Goal: Task Accomplishment & Management: Use online tool/utility

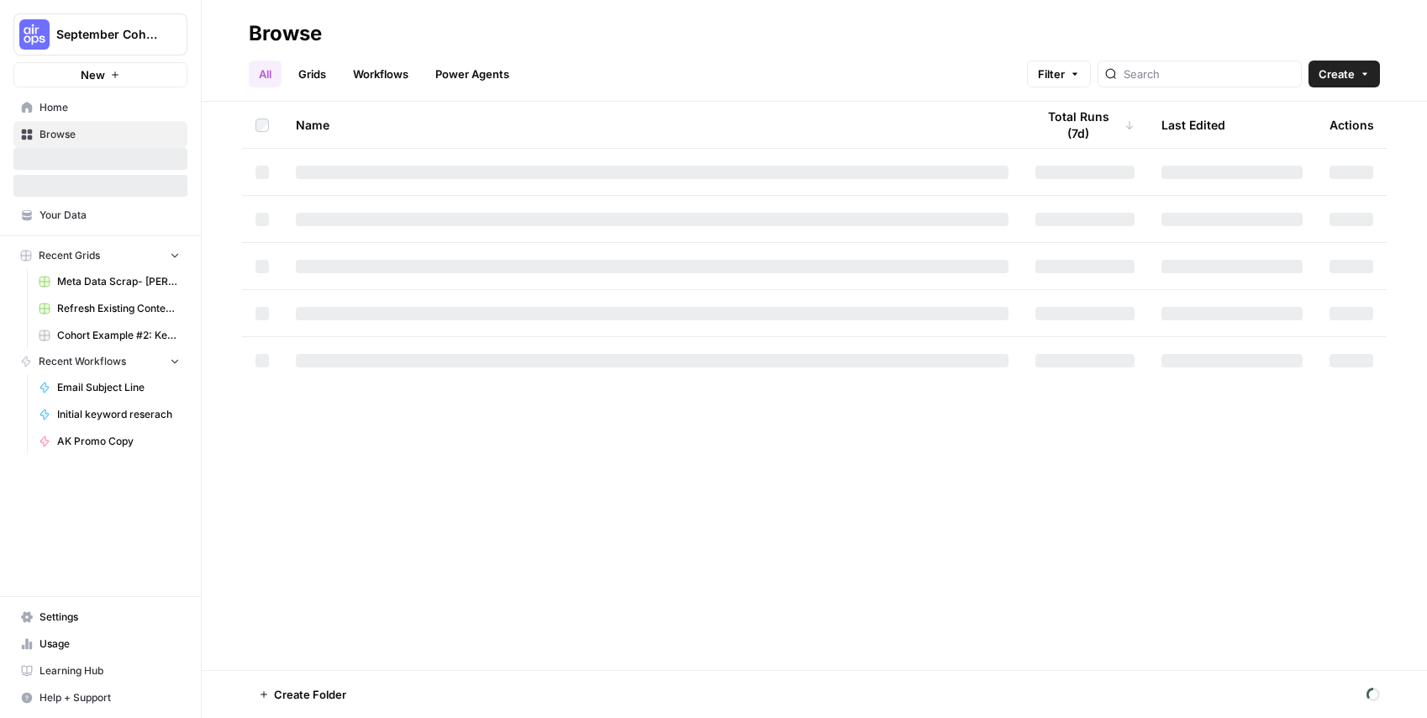
click at [315, 66] on link "Grids" at bounding box center [312, 73] width 48 height 27
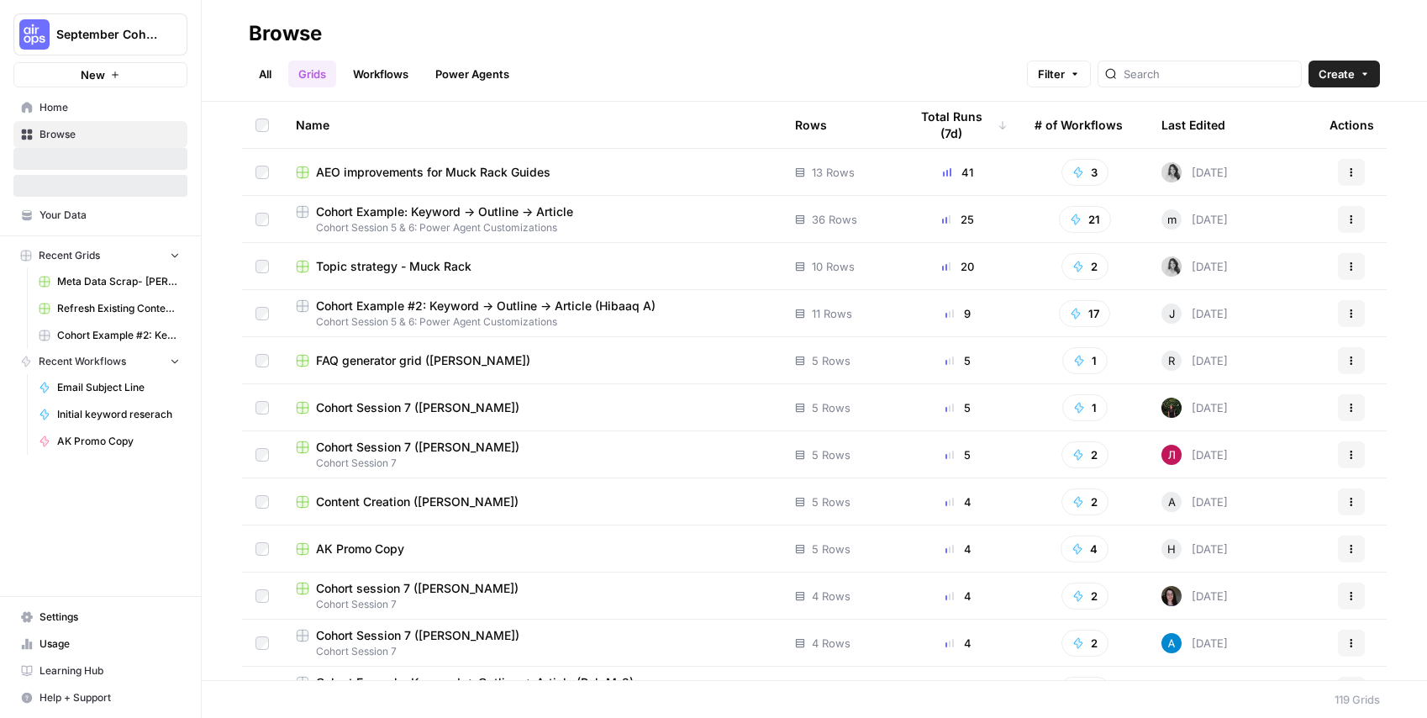
click at [314, 73] on link "Grids" at bounding box center [312, 73] width 48 height 27
click at [357, 72] on link "Workflows" at bounding box center [381, 73] width 76 height 27
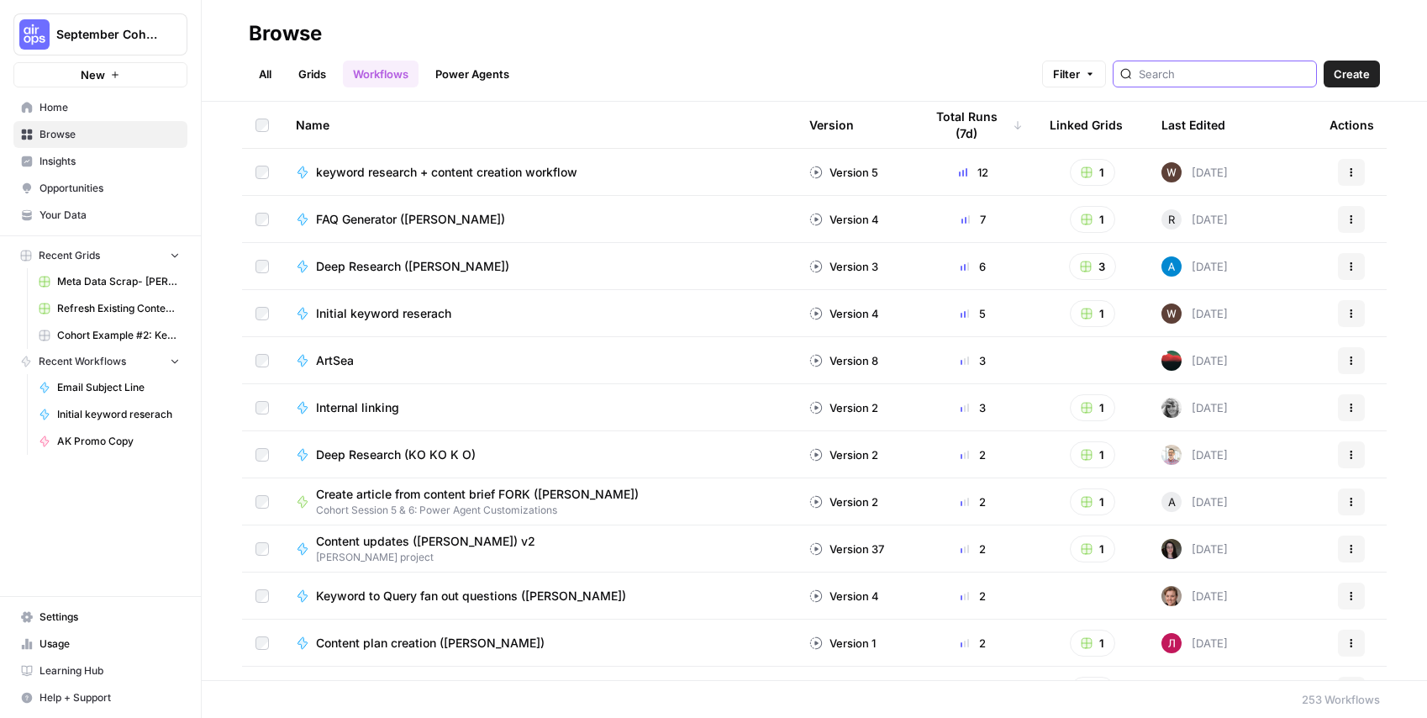
click at [1238, 66] on input "search" at bounding box center [1223, 74] width 171 height 17
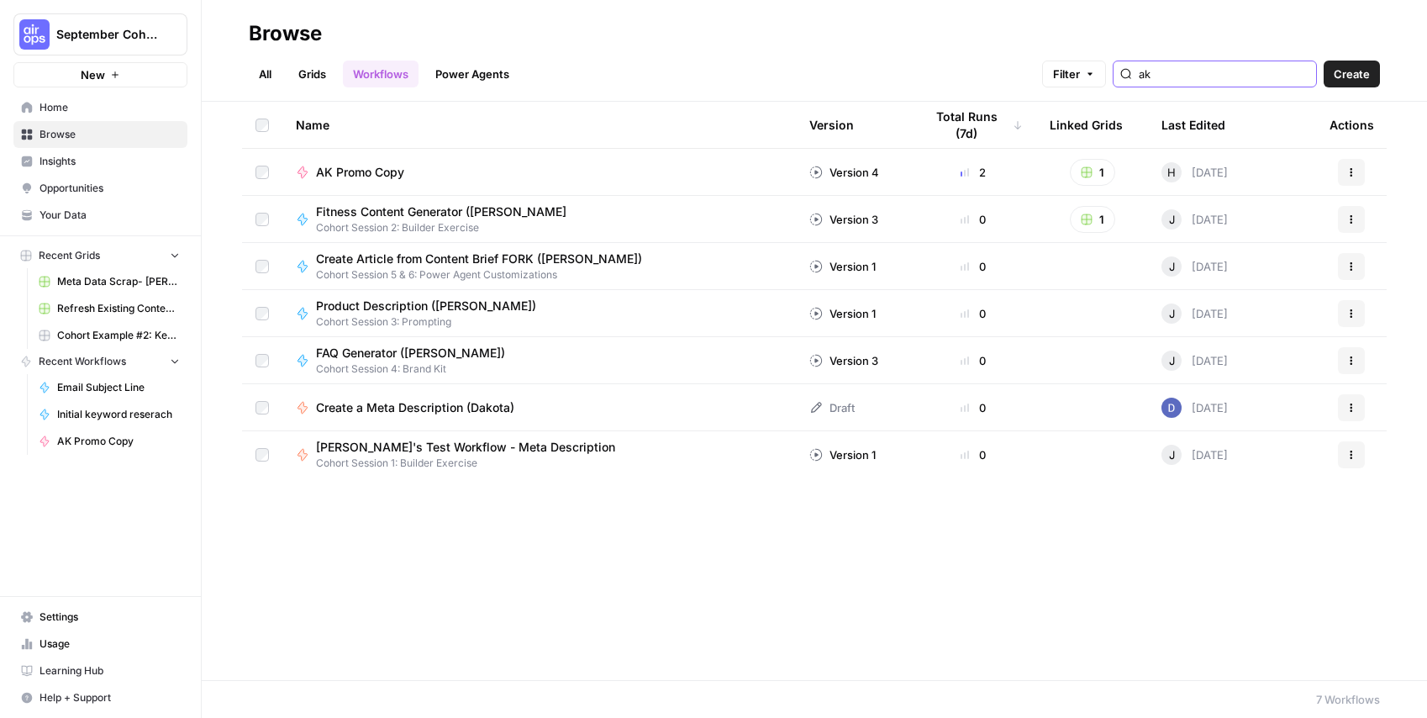
type input "ak"
click at [1085, 166] on icon "button" at bounding box center [1087, 172] width 12 height 12
click at [1150, 237] on span "AK Promo Copy" at bounding box center [1169, 233] width 134 height 17
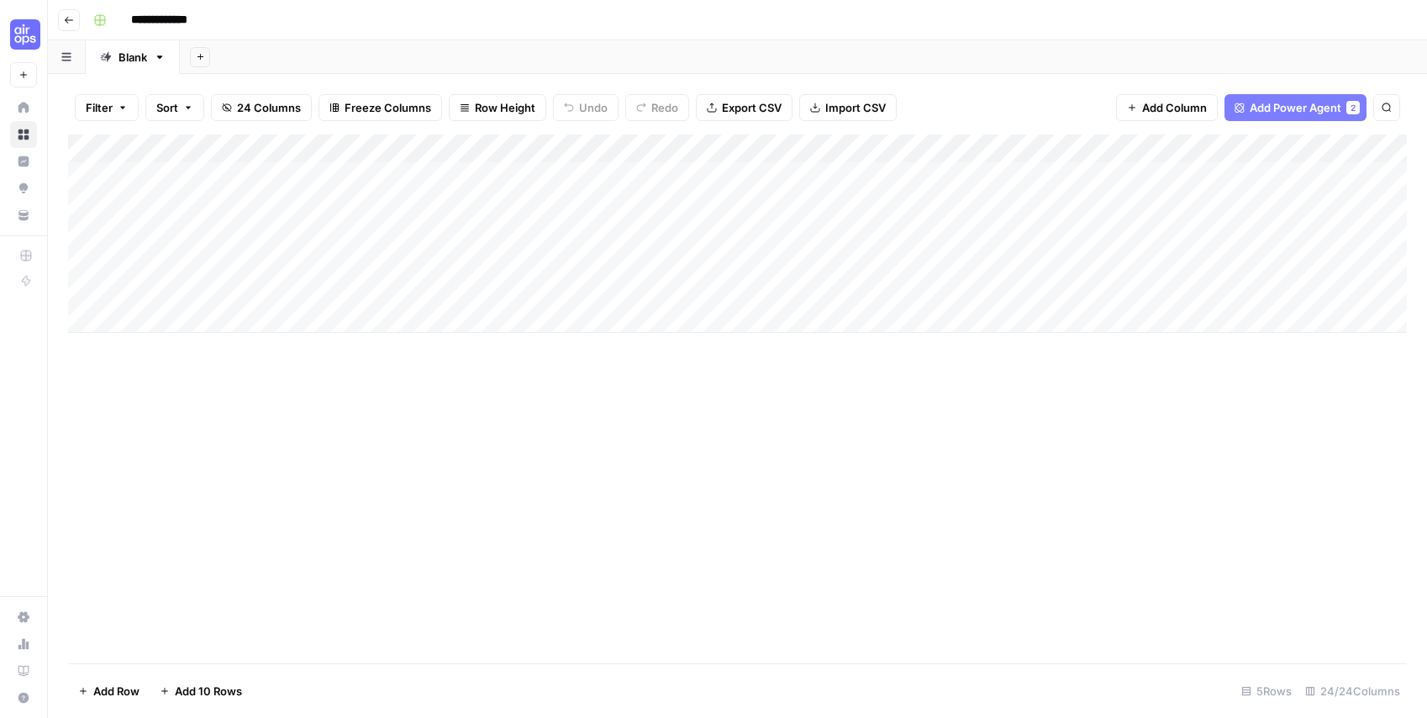
click at [255, 205] on div "Add Column" at bounding box center [737, 233] width 1338 height 198
type textarea "**********"
click at [487, 214] on div "Add Column" at bounding box center [737, 233] width 1338 height 198
click at [479, 212] on div "Add Column" at bounding box center [737, 233] width 1338 height 198
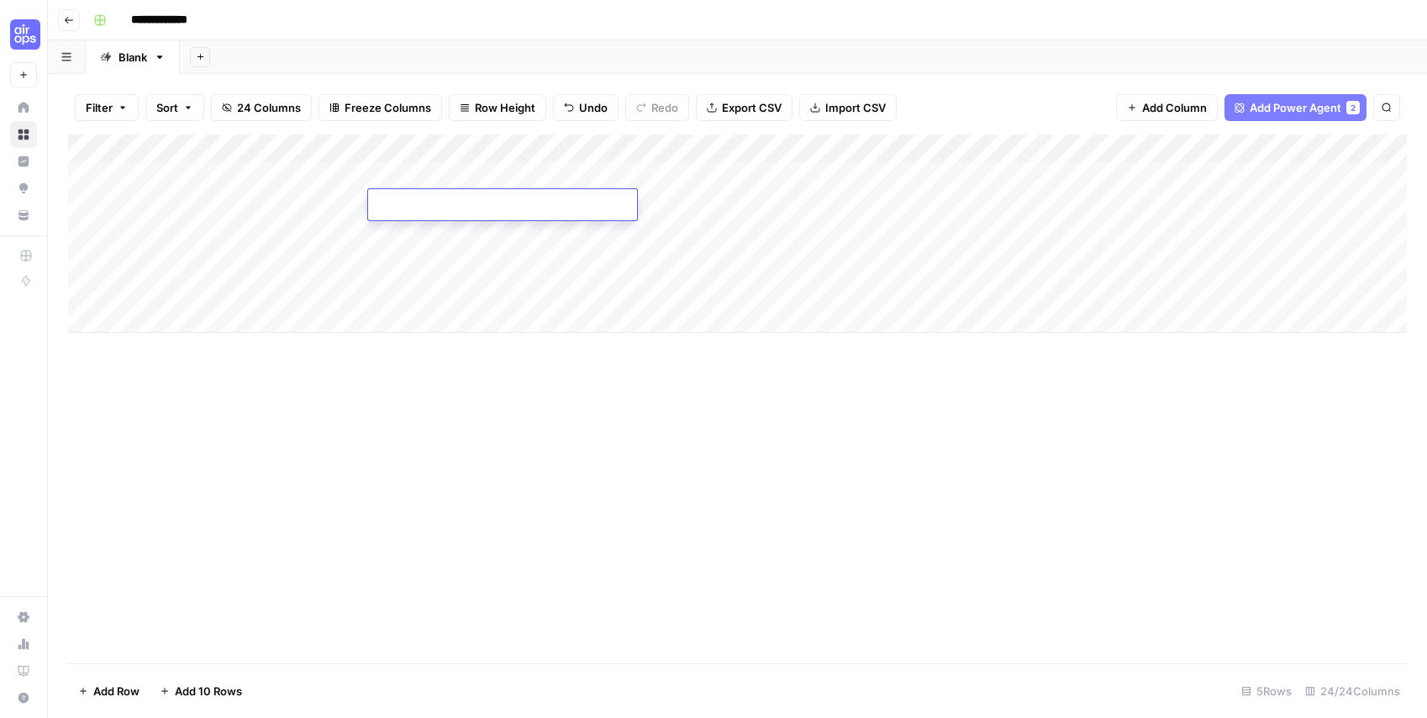
click at [479, 212] on textarea at bounding box center [502, 206] width 269 height 24
type textarea "**********"
click at [672, 192] on div "Add Column" at bounding box center [737, 233] width 1338 height 198
click at [713, 202] on div "Add Column" at bounding box center [737, 233] width 1338 height 198
click at [674, 204] on div at bounding box center [717, 204] width 214 height 31
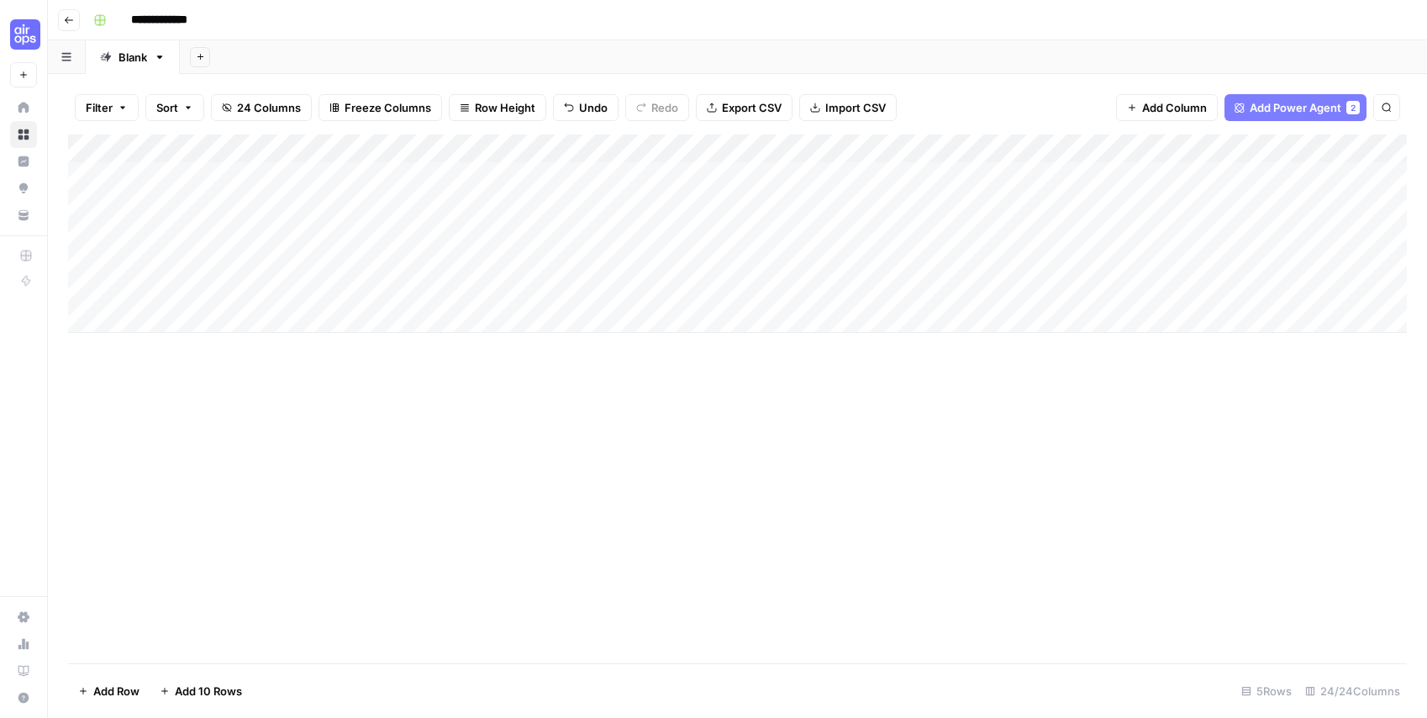
click at [673, 201] on div at bounding box center [717, 204] width 214 height 31
click at [630, 202] on div at bounding box center [717, 204] width 214 height 31
click at [653, 202] on div at bounding box center [717, 204] width 214 height 31
click at [817, 137] on div "Add Column" at bounding box center [737, 233] width 1338 height 198
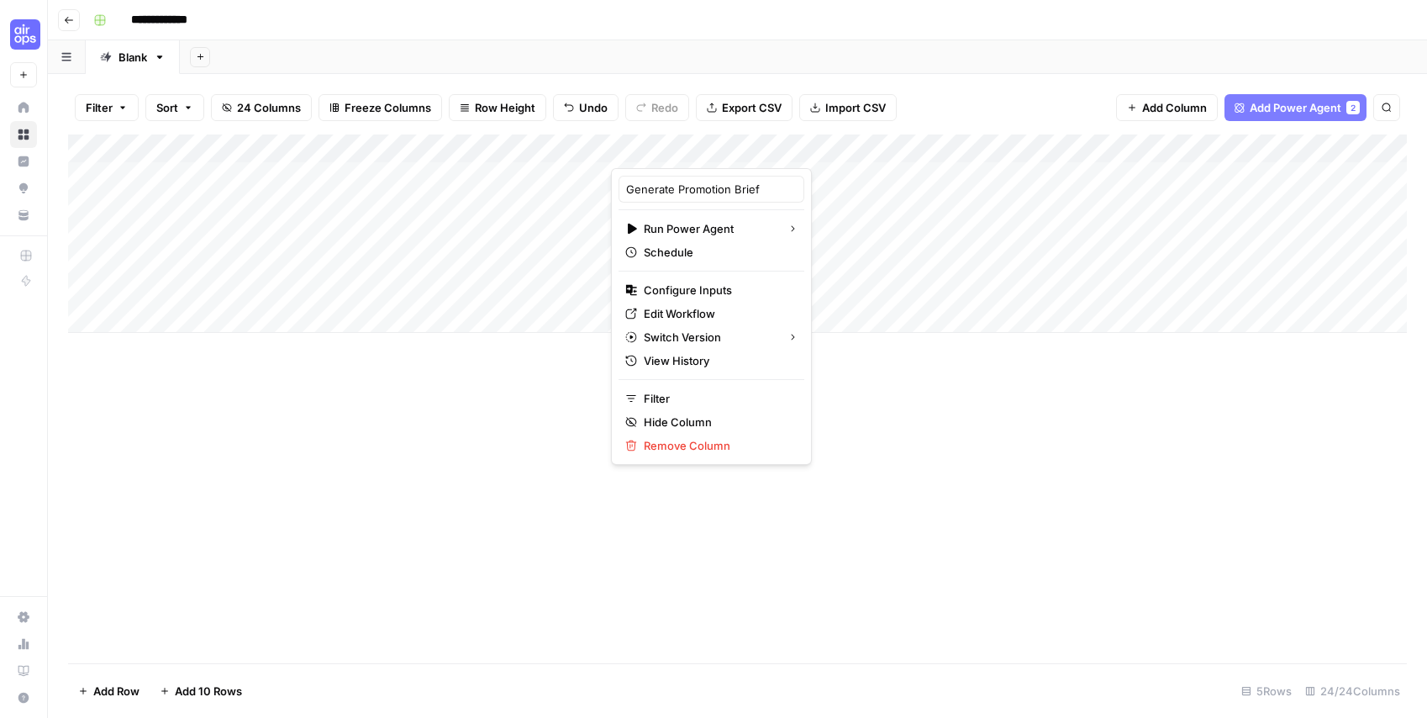
click at [805, 152] on div at bounding box center [717, 151] width 213 height 34
click at [807, 148] on div at bounding box center [717, 151] width 213 height 34
click at [764, 334] on div "Generate Promotion Brief Run Power Agent Schedule Configure Inputs Edit Workflo…" at bounding box center [711, 316] width 201 height 297
click at [796, 332] on div "Add Column" at bounding box center [737, 233] width 1338 height 198
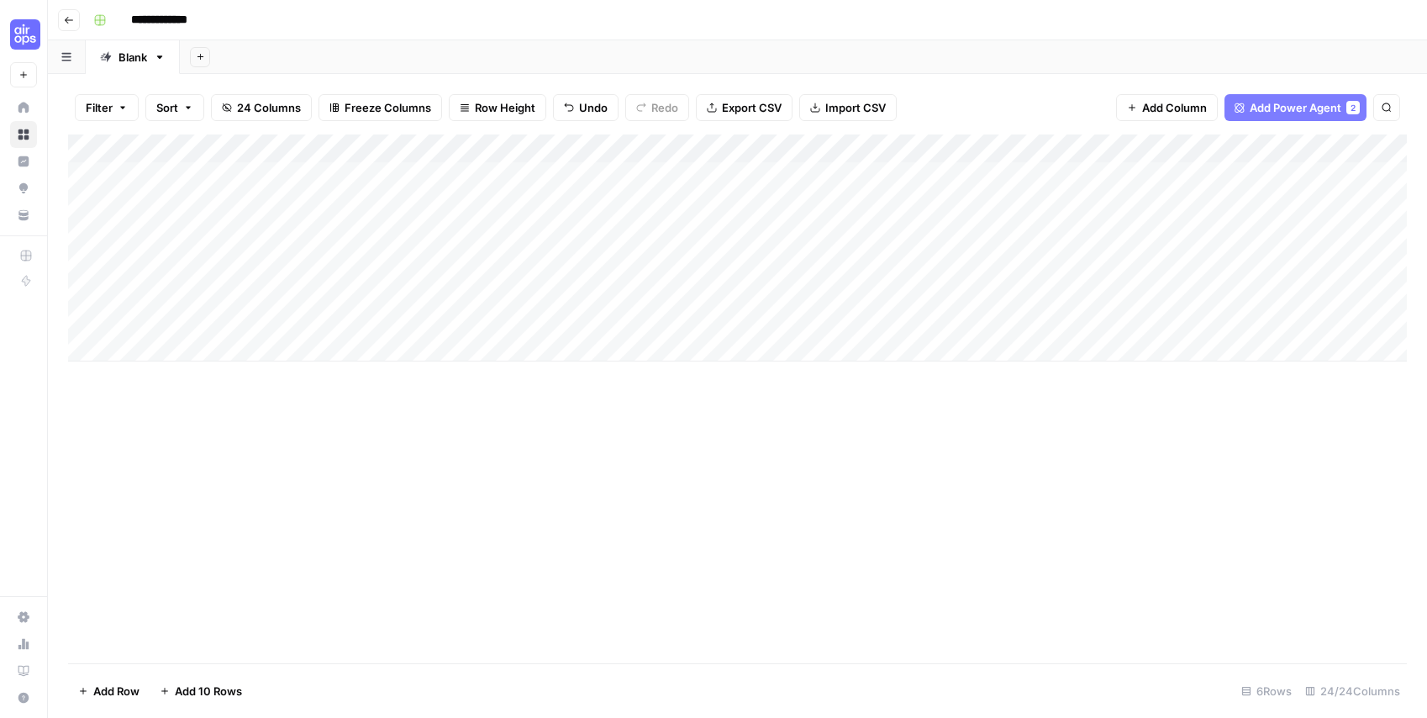
click at [662, 216] on div "Add Column" at bounding box center [737, 247] width 1338 height 227
click at [676, 199] on div "Add Column" at bounding box center [737, 247] width 1338 height 227
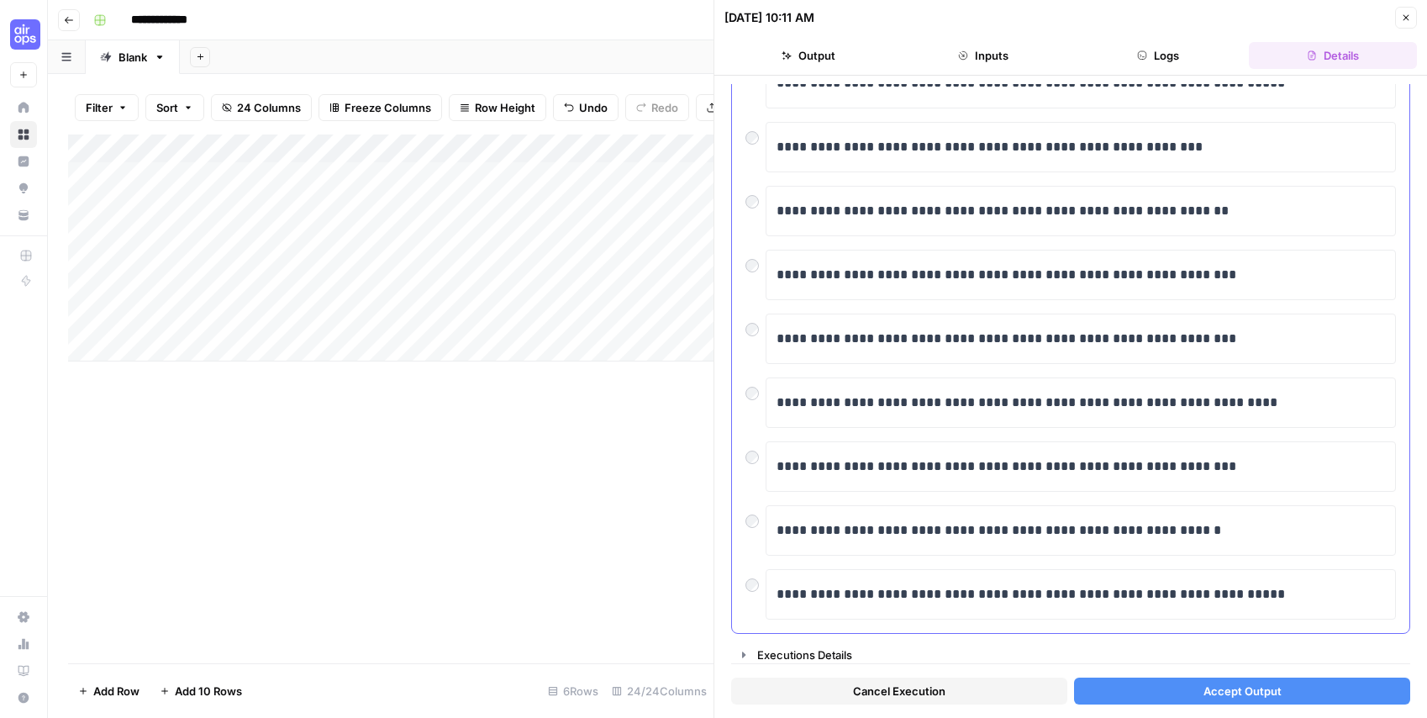
scroll to position [222, 0]
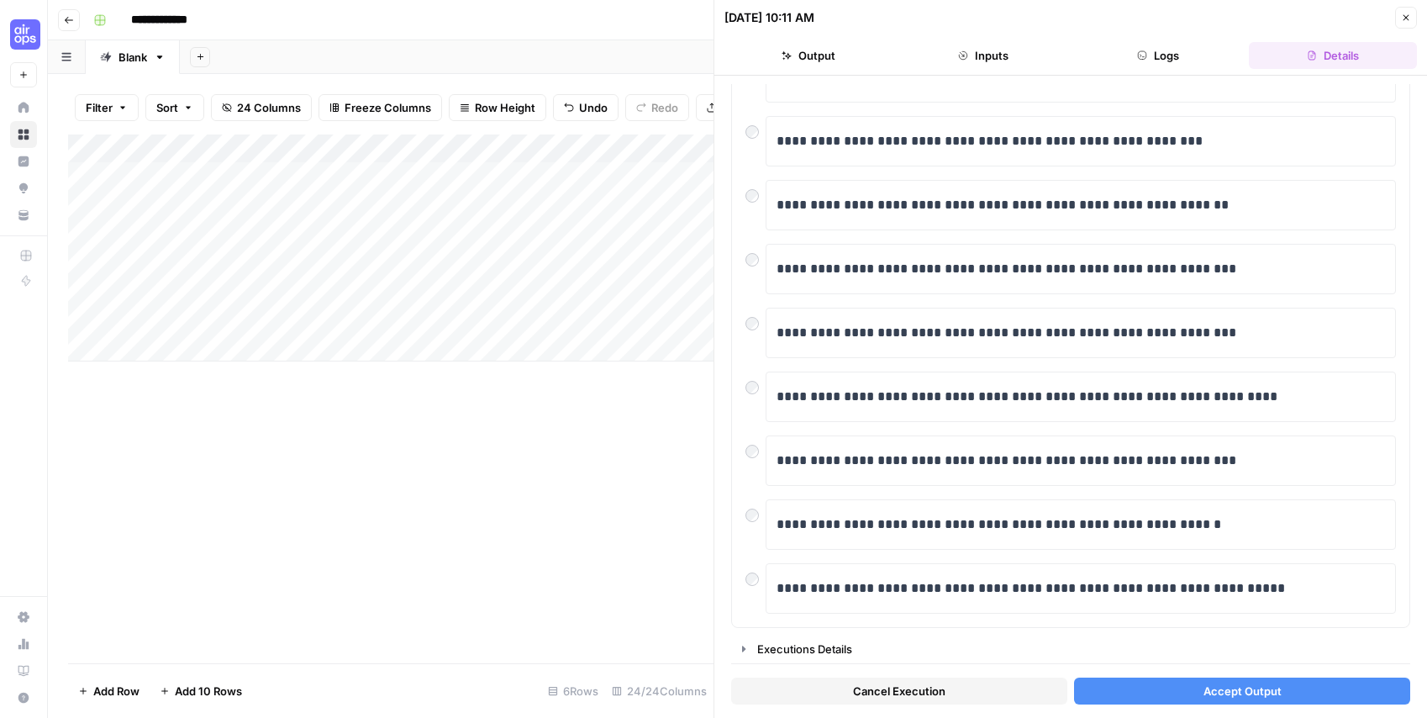
click at [1211, 682] on span "Accept Output" at bounding box center [1242, 690] width 78 height 17
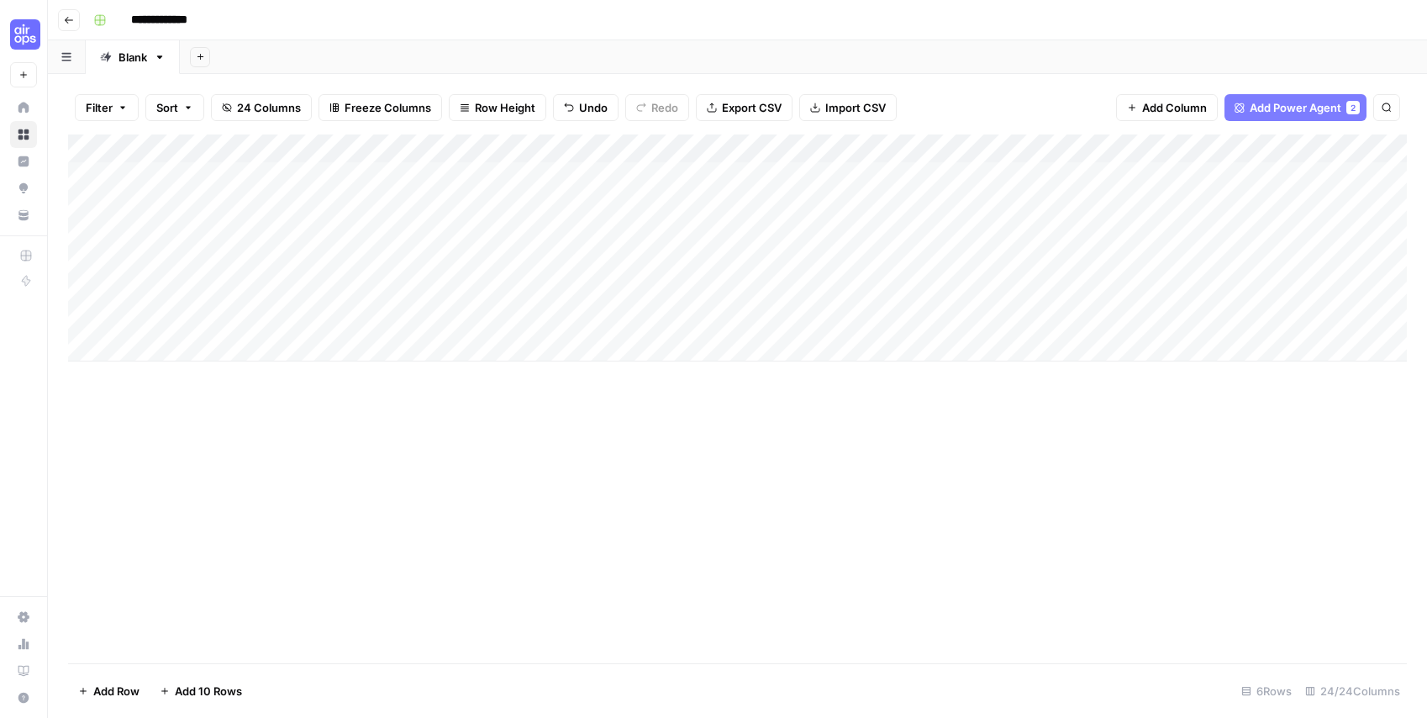
click at [905, 202] on div "Add Column" at bounding box center [737, 247] width 1338 height 227
click at [1200, 202] on div "Add Column" at bounding box center [737, 247] width 1338 height 227
click at [1077, 197] on div "Add Column" at bounding box center [737, 247] width 1338 height 227
click at [1131, 203] on div "Add Column" at bounding box center [737, 247] width 1338 height 227
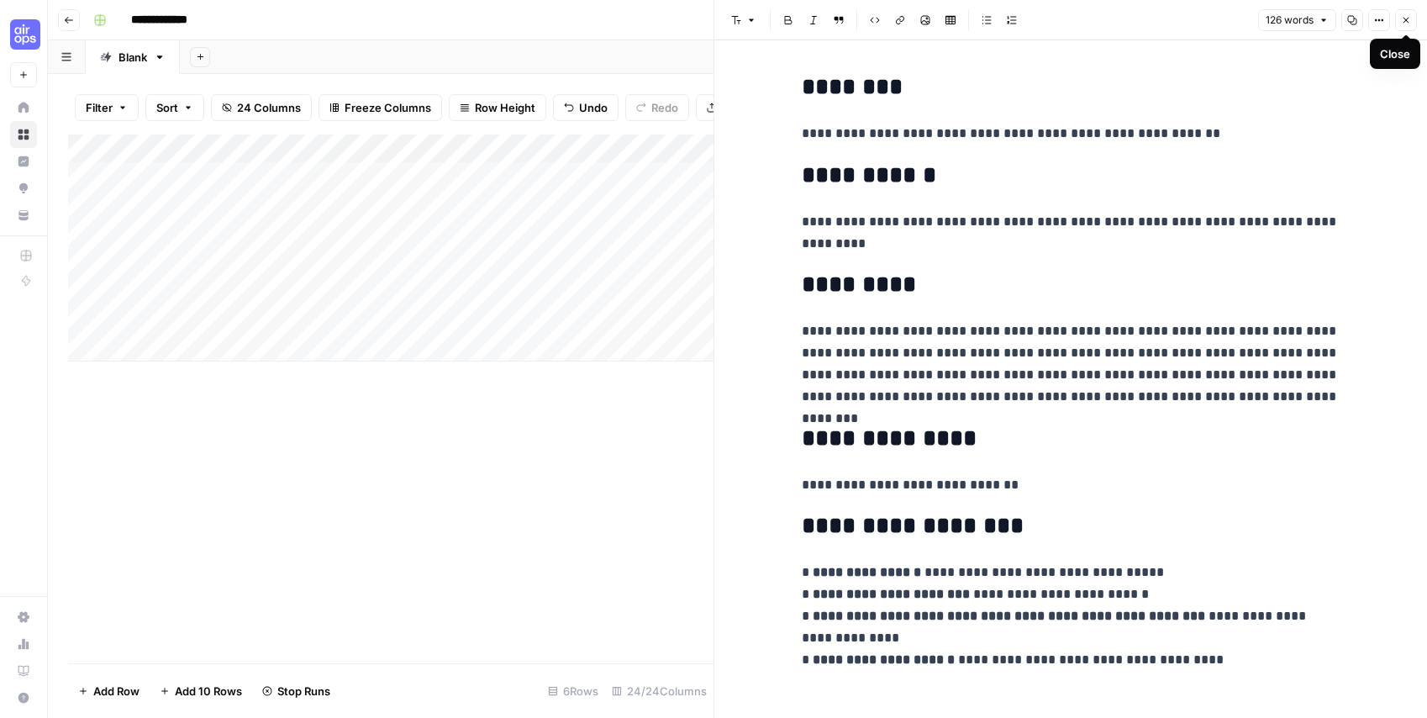
click at [1401, 23] on icon "button" at bounding box center [1406, 20] width 10 height 10
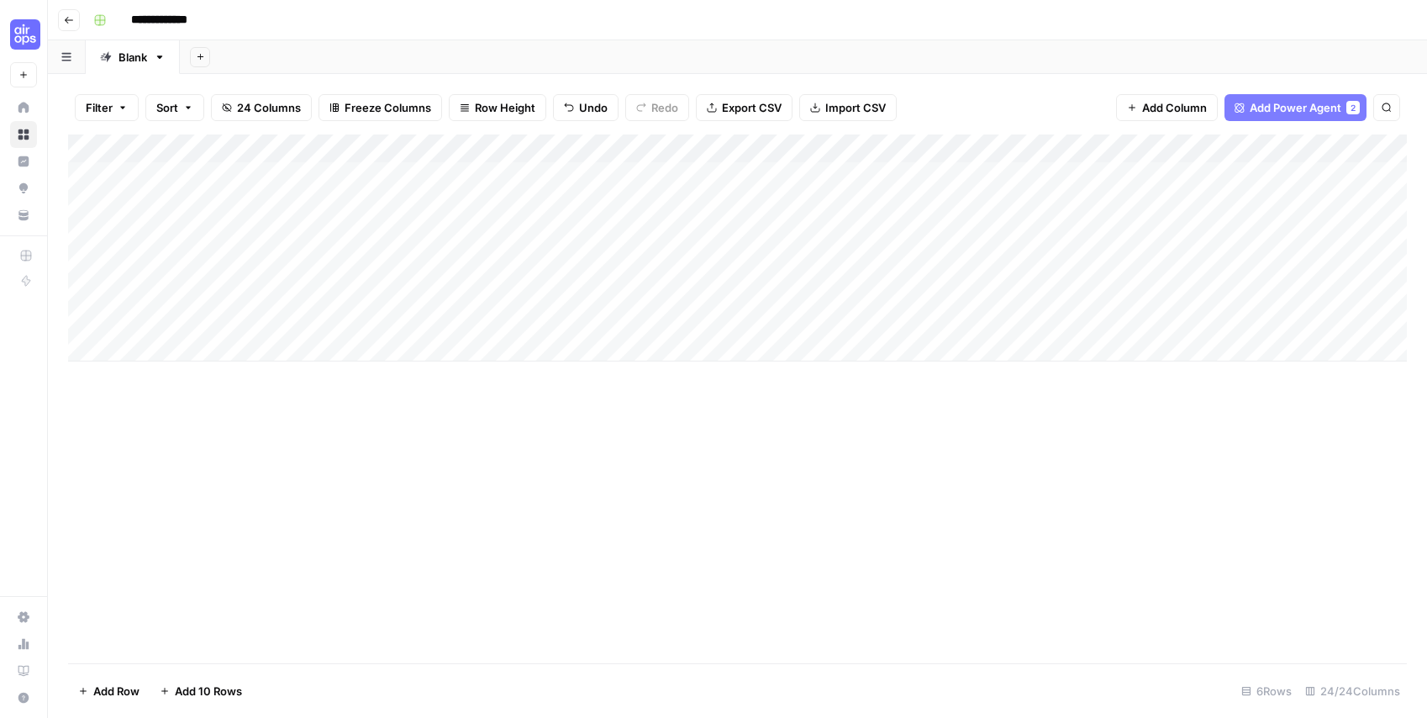
scroll to position [0, 1]
click at [418, 478] on div "Add Column" at bounding box center [737, 398] width 1338 height 528
click at [1027, 202] on div "Add Column" at bounding box center [737, 247] width 1338 height 227
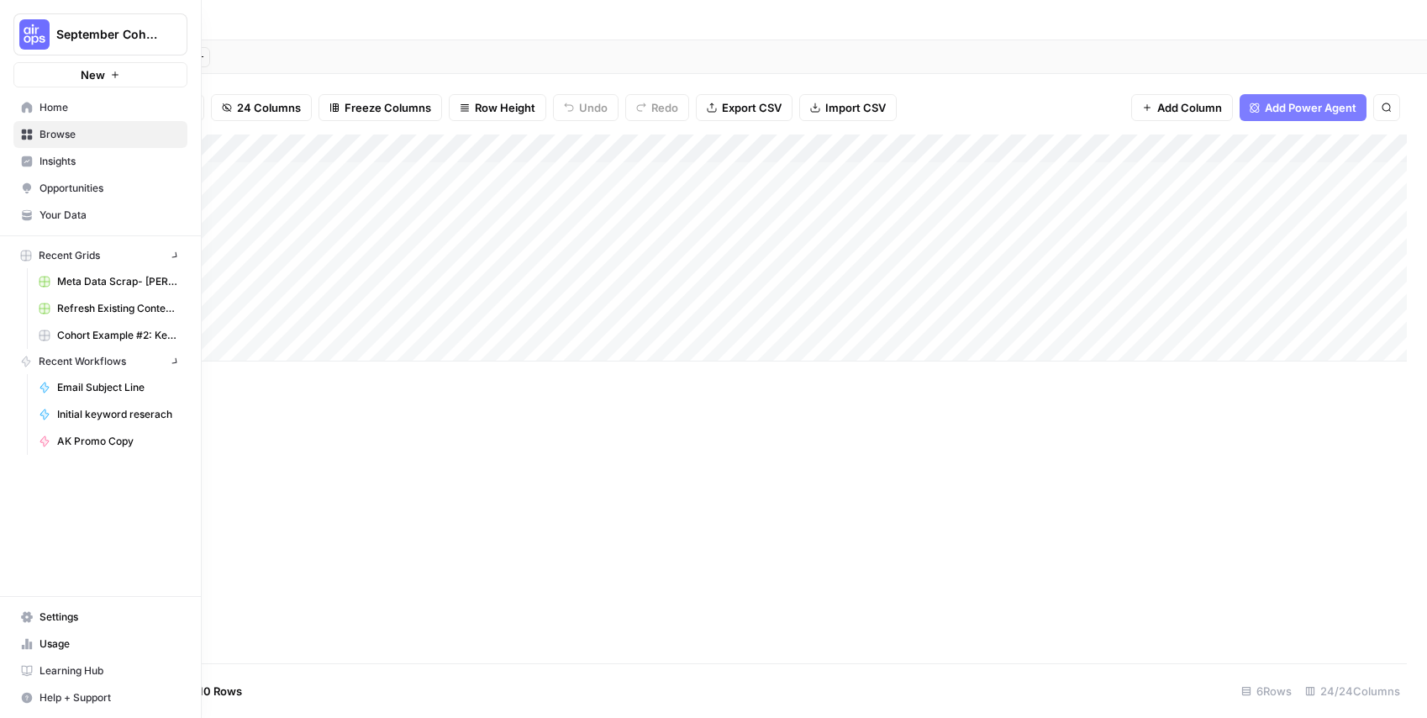
click at [23, 132] on icon at bounding box center [27, 134] width 11 height 11
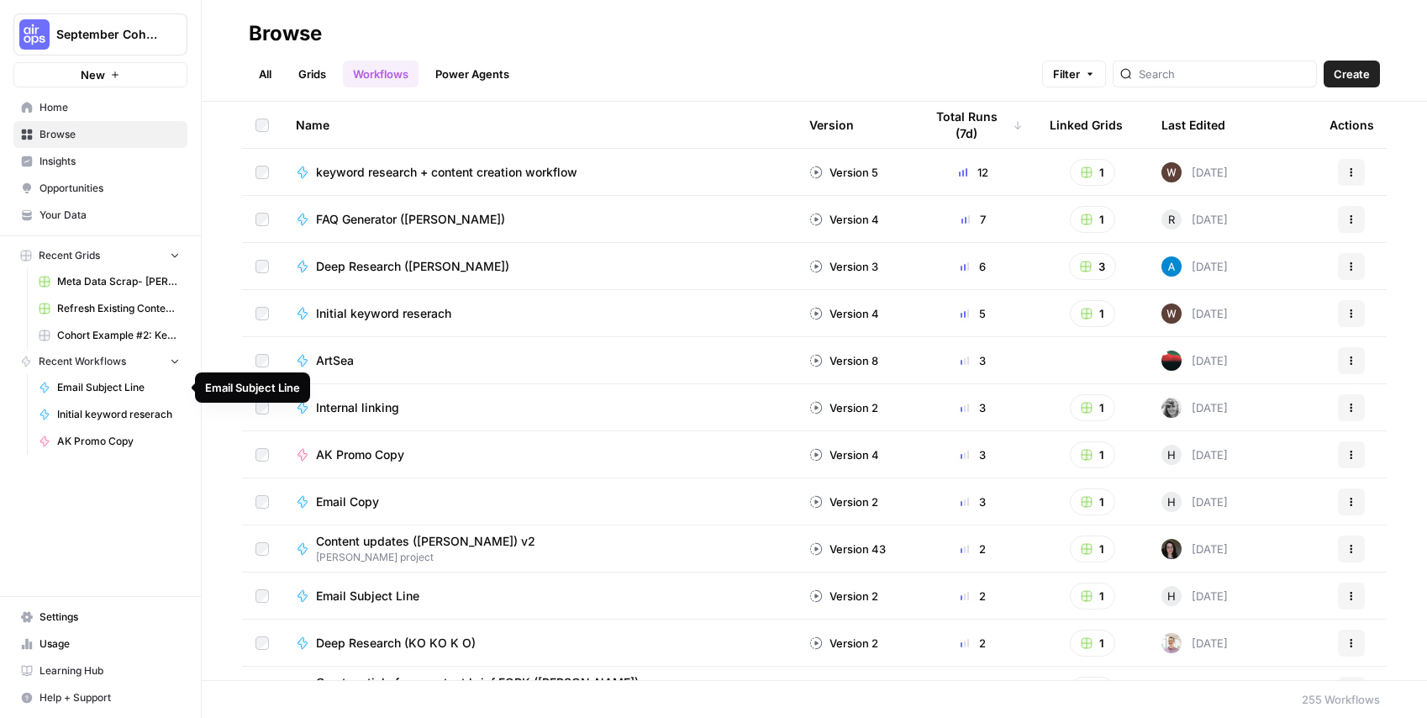
click at [61, 671] on span "Learning Hub" at bounding box center [109, 670] width 140 height 15
